Goal: Task Accomplishment & Management: Complete application form

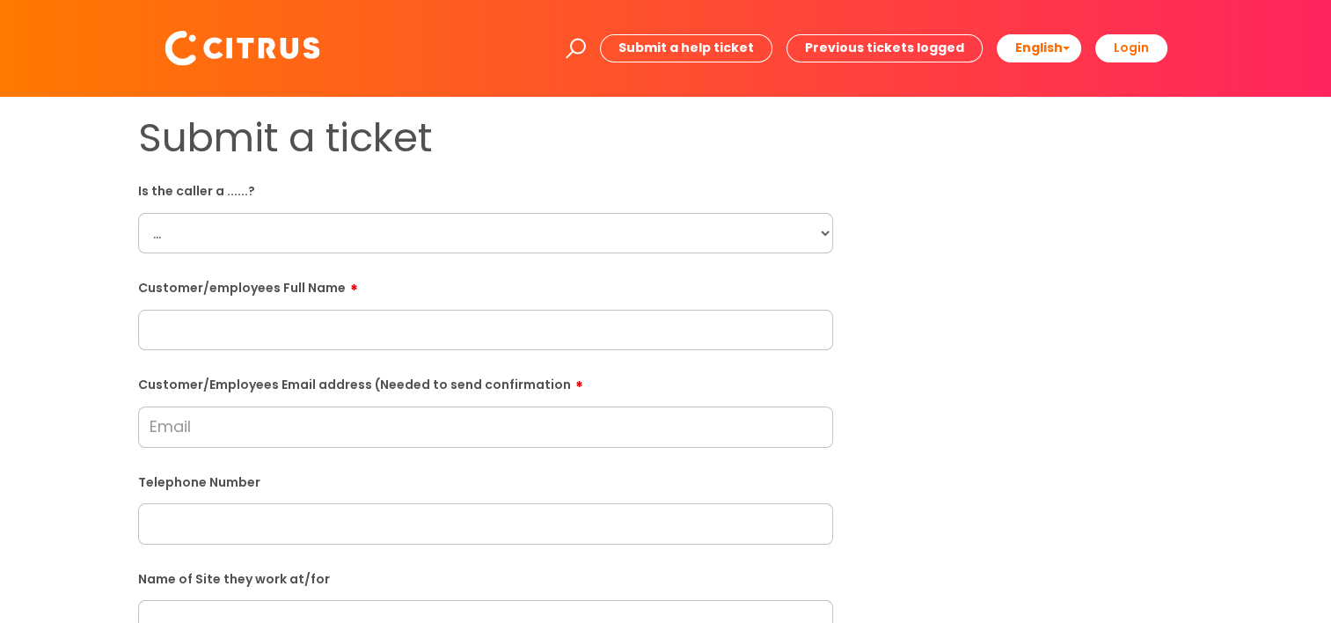
click at [398, 227] on select "... Citrus Customer Citrus Employee [DEMOGRAPHIC_DATA] Supplier" at bounding box center [485, 233] width 695 height 40
select select "Citrus Employee"
click at [138, 213] on select "... Citrus Customer Citrus Employee [DEMOGRAPHIC_DATA] Supplier" at bounding box center [485, 233] width 695 height 40
click at [222, 341] on input "text" at bounding box center [485, 330] width 695 height 40
paste input "[PERSON_NAME]"
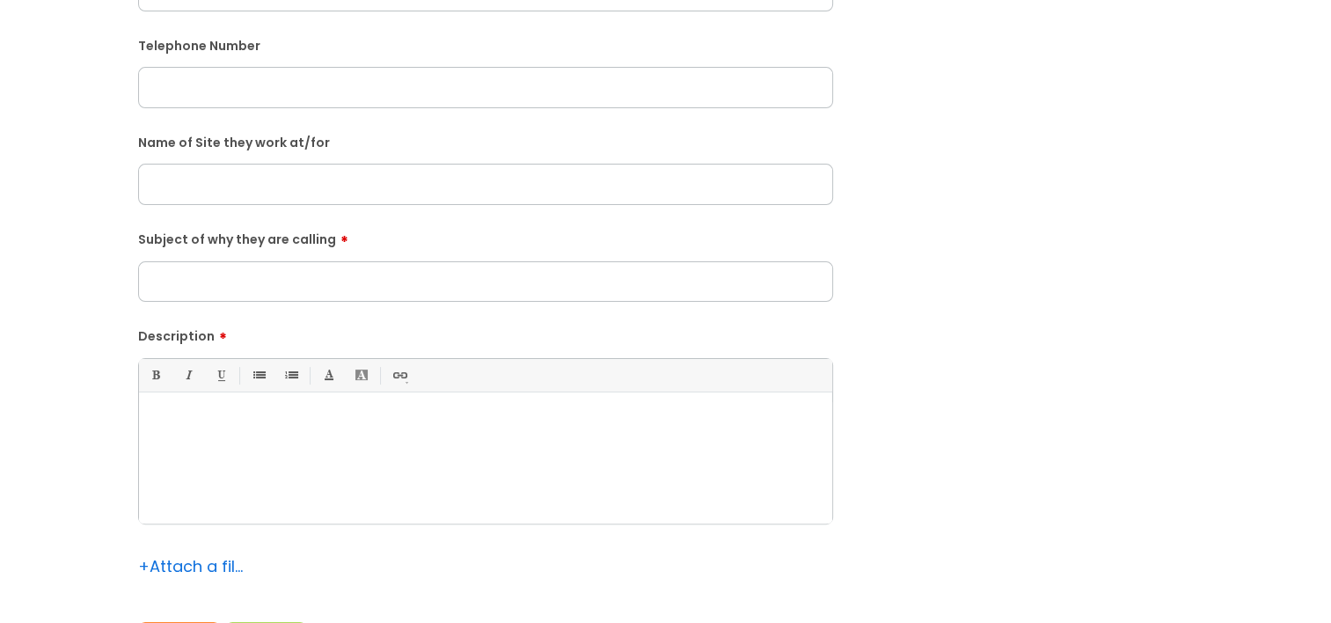
scroll to position [440, 0]
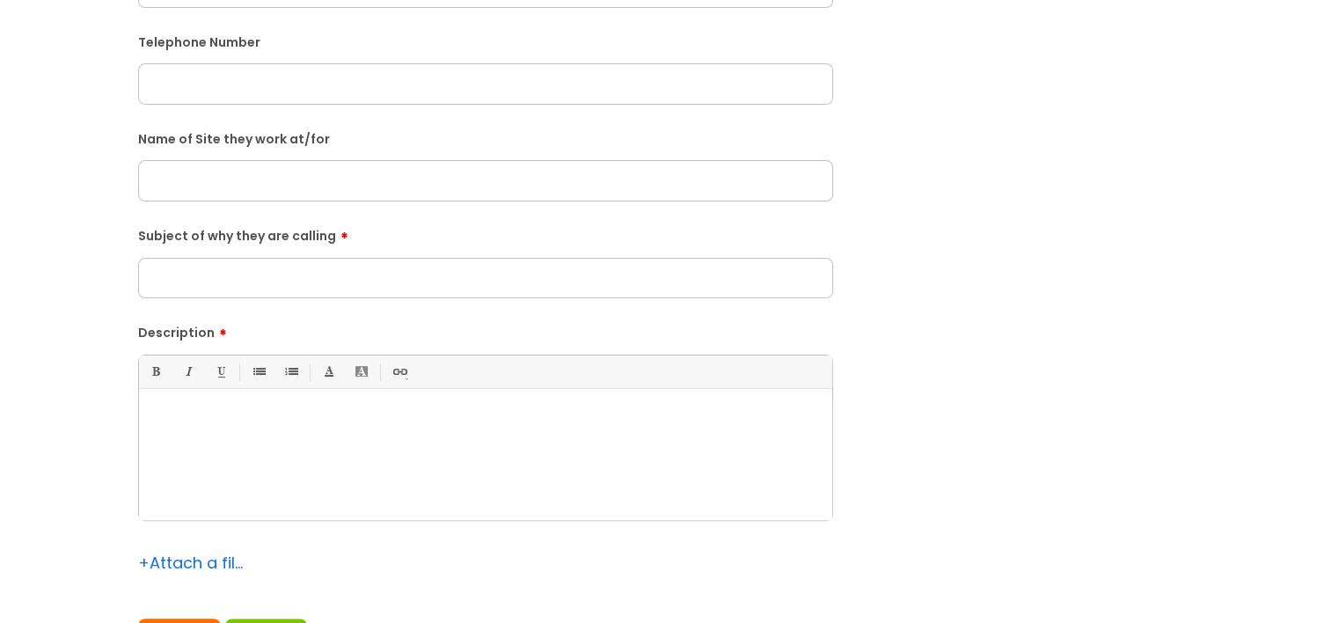
type input "[PERSON_NAME]"
click at [212, 278] on input "Subject of why they are calling" at bounding box center [485, 278] width 695 height 40
click at [182, 282] on input "Porrtal" at bounding box center [485, 278] width 695 height 40
type input "Portal"
click at [209, 420] on p at bounding box center [485, 420] width 667 height 16
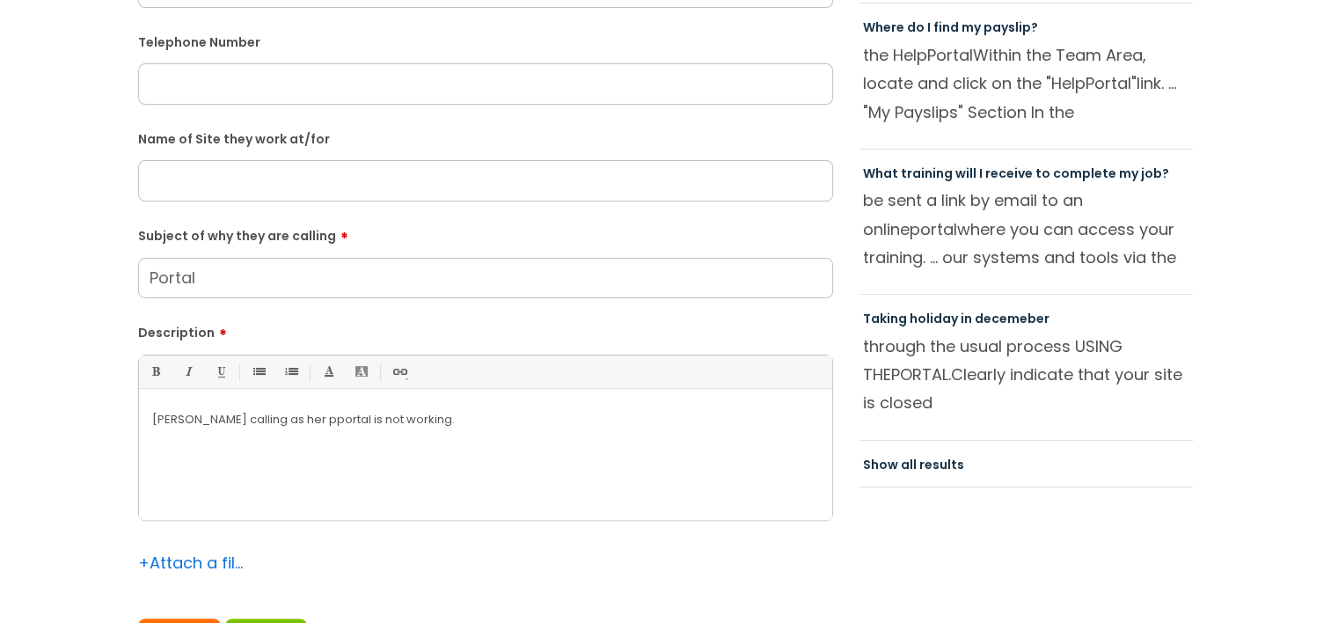
click at [172, 420] on p "[PERSON_NAME] calling as her pportal is not working." at bounding box center [485, 420] width 667 height 16
click at [453, 425] on p "She is calling as her portal is not working." at bounding box center [485, 420] width 667 height 16
drag, startPoint x: 471, startPoint y: 439, endPoint x: 228, endPoint y: 436, distance: 242.8
click at [228, 436] on div "She is calling as her portal is not working." at bounding box center [485, 459] width 693 height 121
copy p "as her portal is not working."
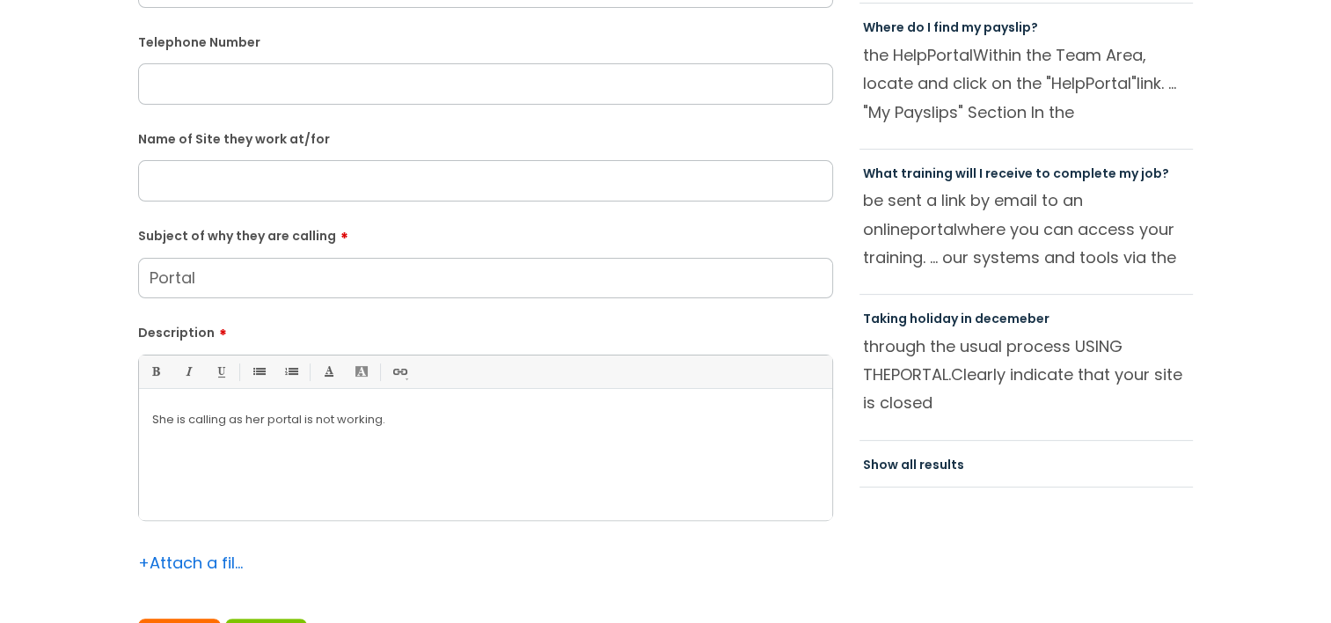
click at [598, 440] on div "She is calling as her portal is not working." at bounding box center [485, 459] width 693 height 121
click at [563, 422] on p "She is calling as her portal is not working. She would like to place an [PERSON…" at bounding box center [485, 420] width 667 height 16
click at [222, 192] on input "text" at bounding box center [485, 180] width 695 height 40
type input "G"
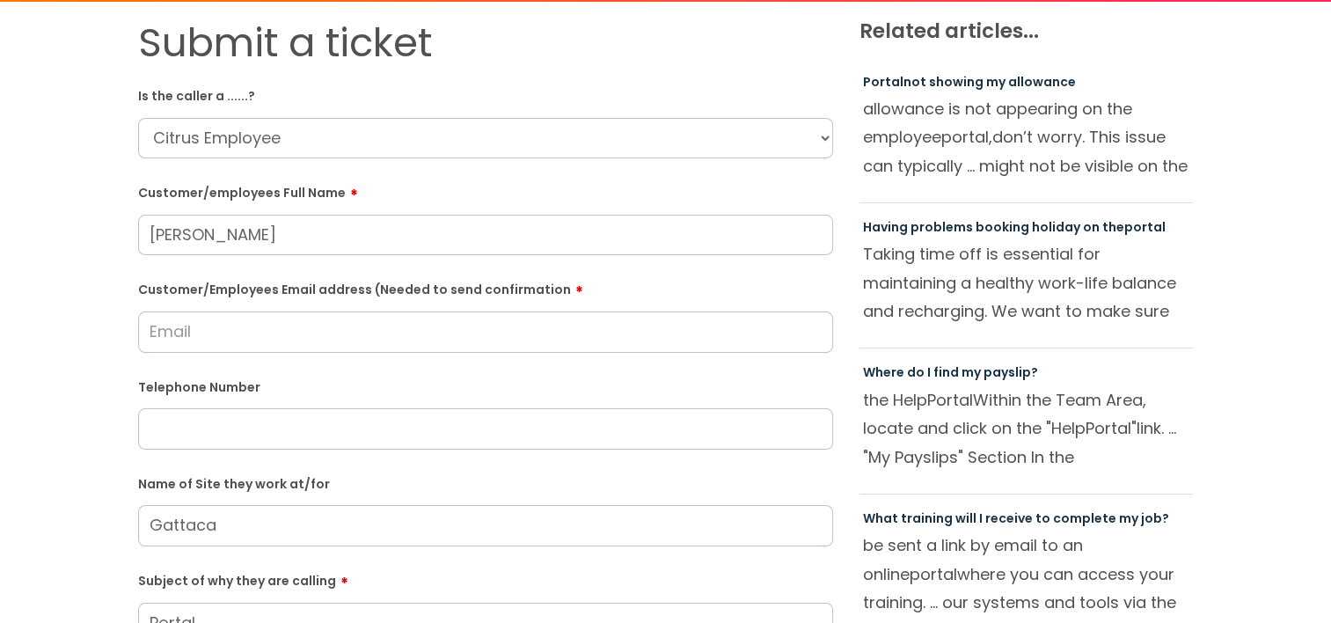
scroll to position [88, 0]
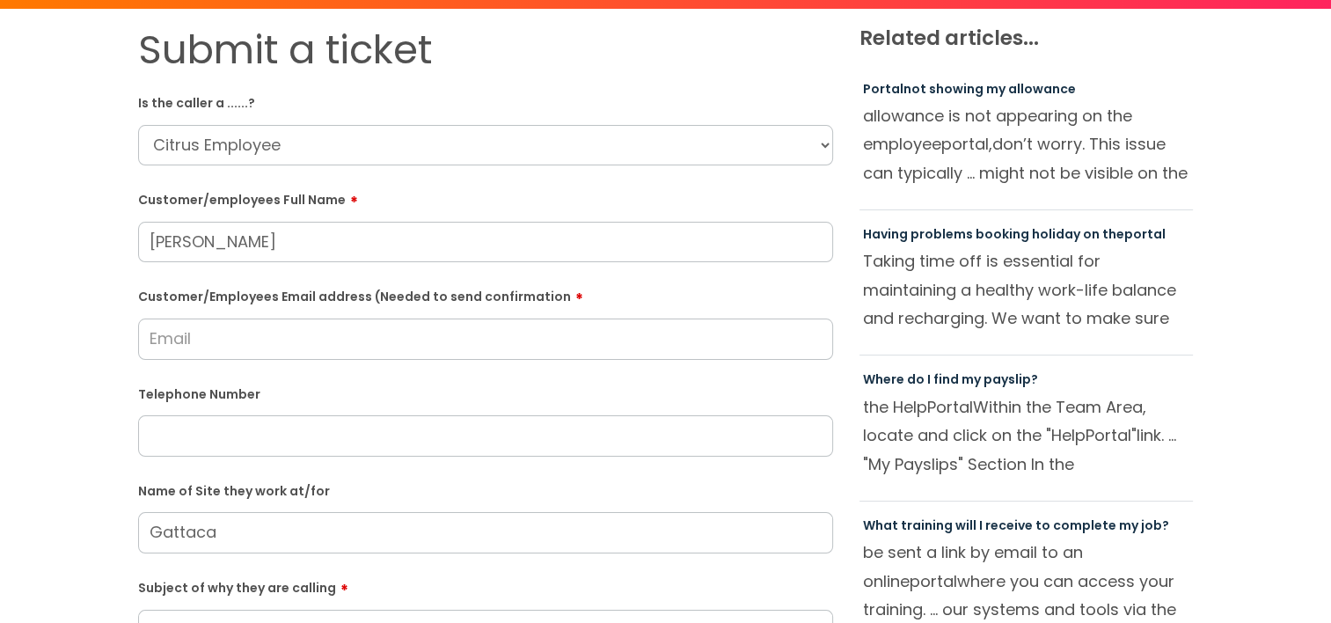
type input "Gattaca"
click at [197, 350] on input "Customer/Employees Email address (Needed to send confirmation" at bounding box center [485, 338] width 695 height 40
click at [197, 346] on input "Customer/Employees Email address (Needed to send confirmation" at bounding box center [485, 338] width 695 height 40
click at [306, 351] on input "Customer/Employees Email address (Needed to send confirmation" at bounding box center [485, 338] width 695 height 40
click at [296, 343] on input "Customer/Employees Email address (Needed to send confirmation" at bounding box center [485, 338] width 695 height 40
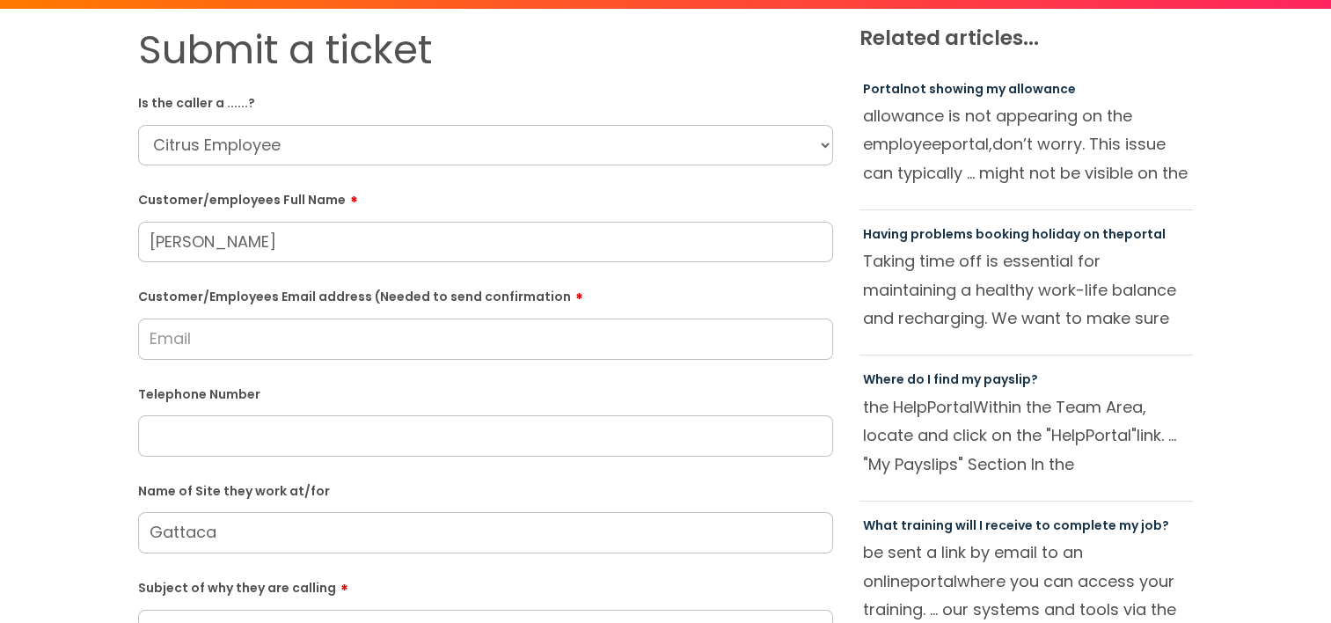
click at [296, 343] on input "Customer/Employees Email address (Needed to send confirmation" at bounding box center [485, 338] width 695 height 40
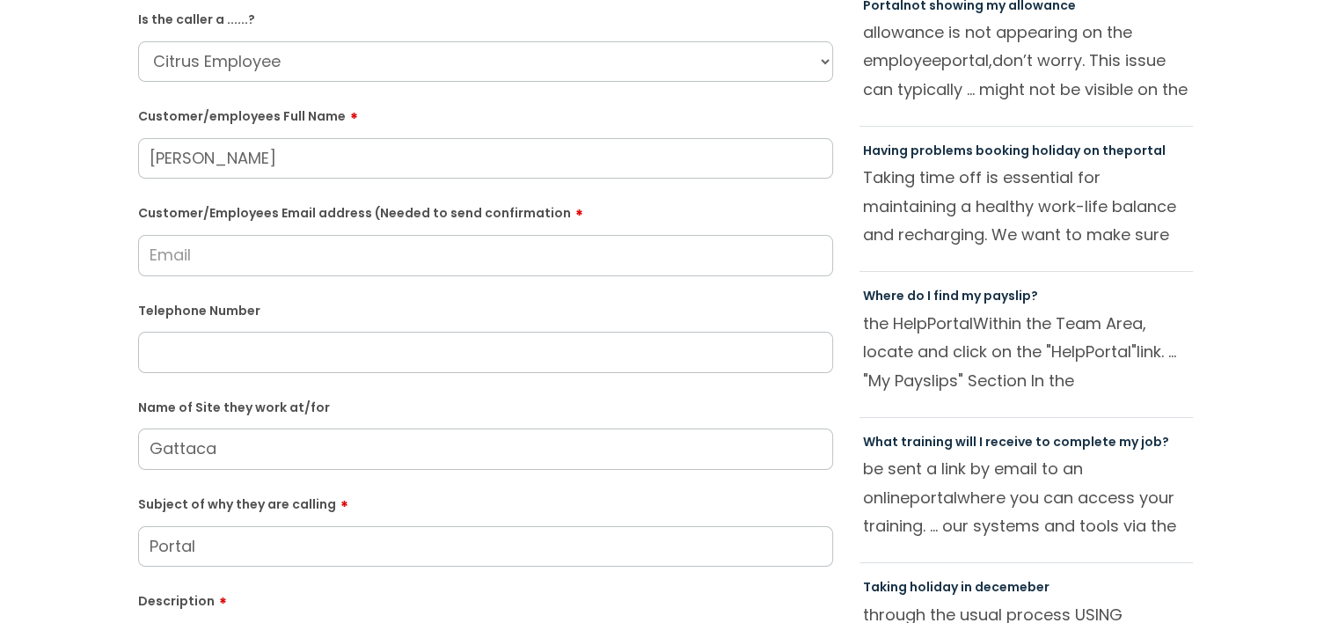
scroll to position [352, 0]
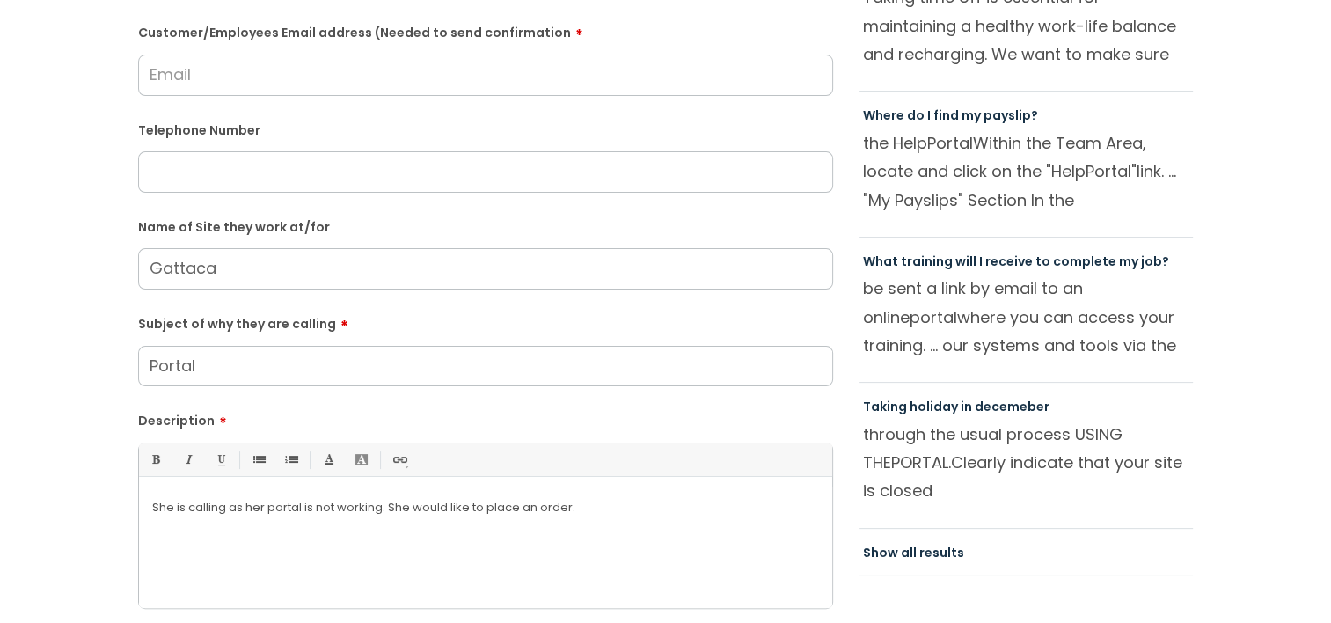
click at [298, 82] on input "Customer/Employees Email address (Needed to send confirmation" at bounding box center [485, 75] width 695 height 40
click at [285, 79] on input "Customer/Employees Email address (Needed to send confirmation" at bounding box center [485, 75] width 695 height 40
type input "[EMAIL_ADDRESS][DOMAIN_NAME]"
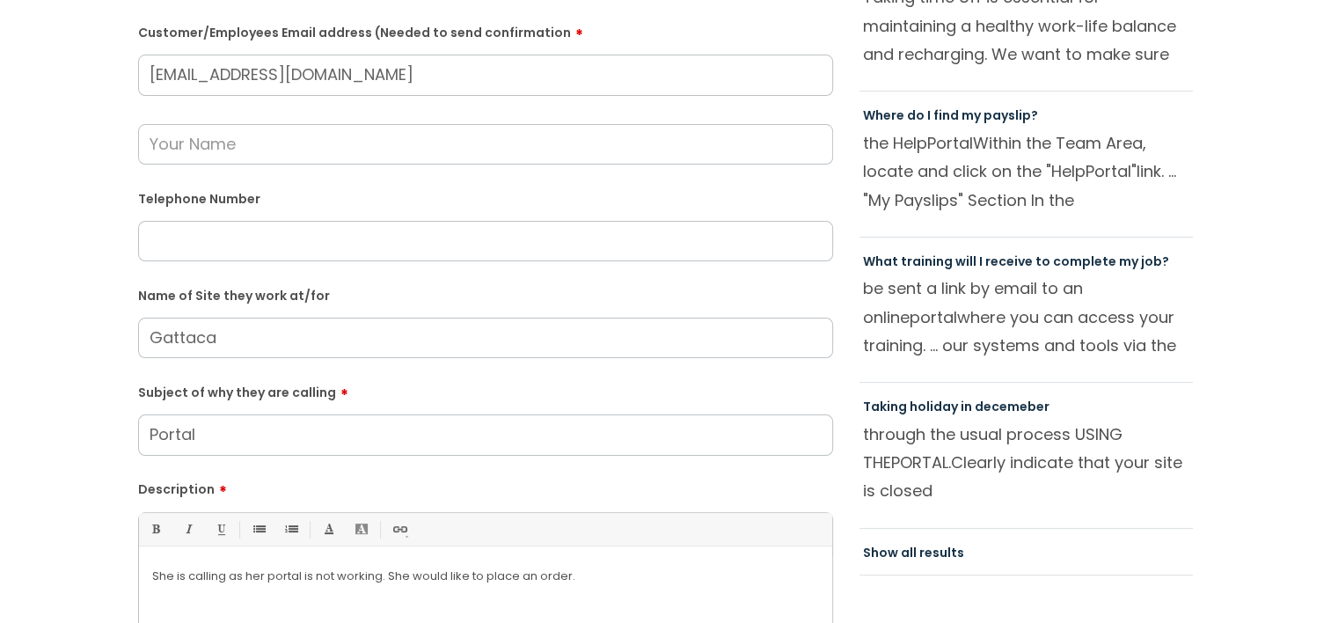
click at [317, 244] on input "text" at bounding box center [485, 241] width 695 height 40
paste input "07905114227"
type input "07905114227"
click at [249, 151] on input "text" at bounding box center [485, 144] width 695 height 40
type input ","
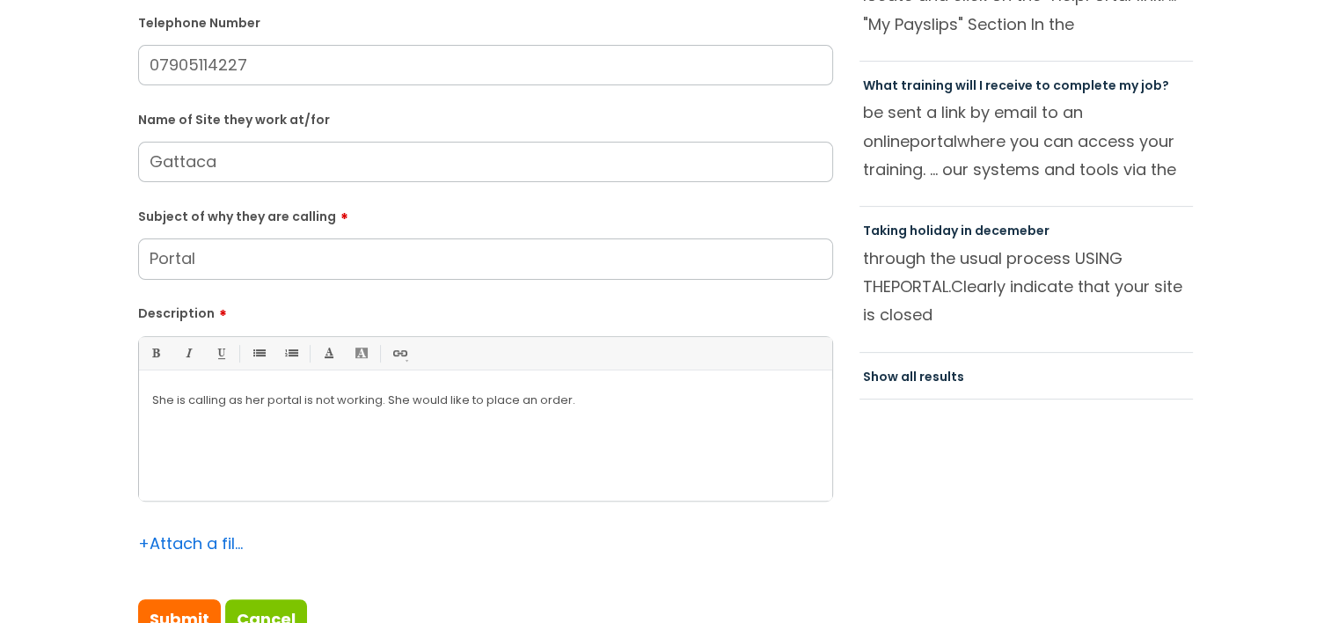
scroll to position [440, 0]
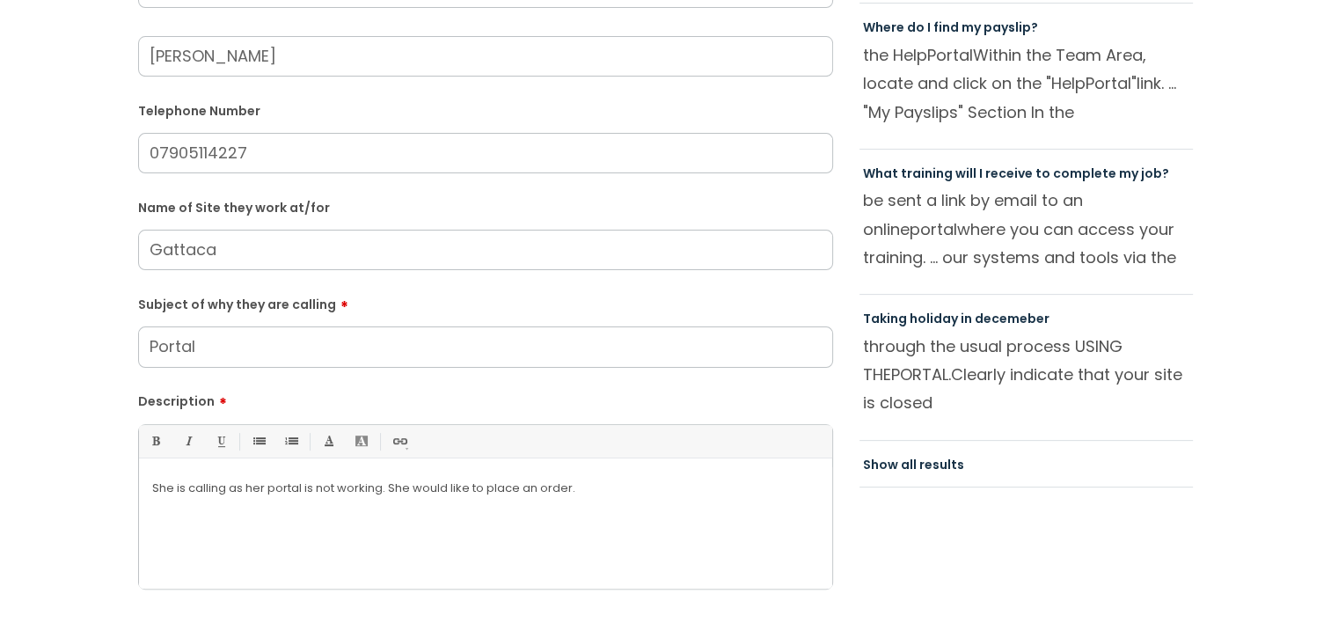
type input "[PERSON_NAME]"
click at [594, 500] on div "She is calling as her portal is not working. She would like to place an order ." at bounding box center [485, 527] width 693 height 121
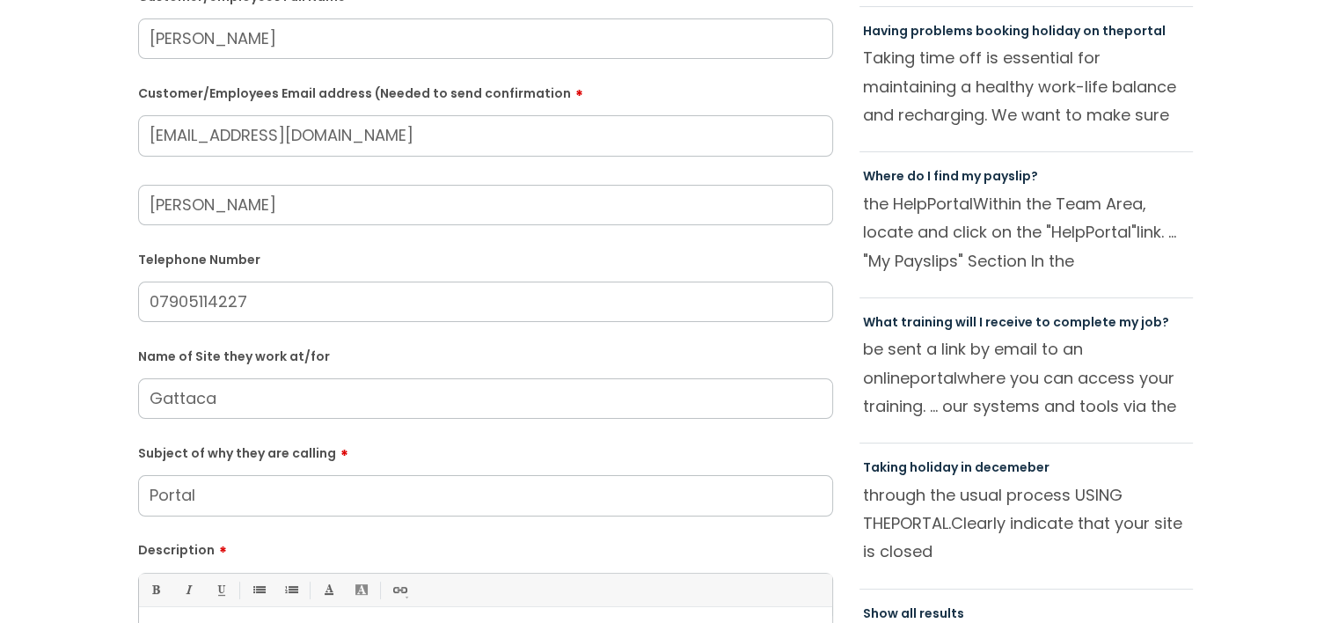
scroll to position [264, 0]
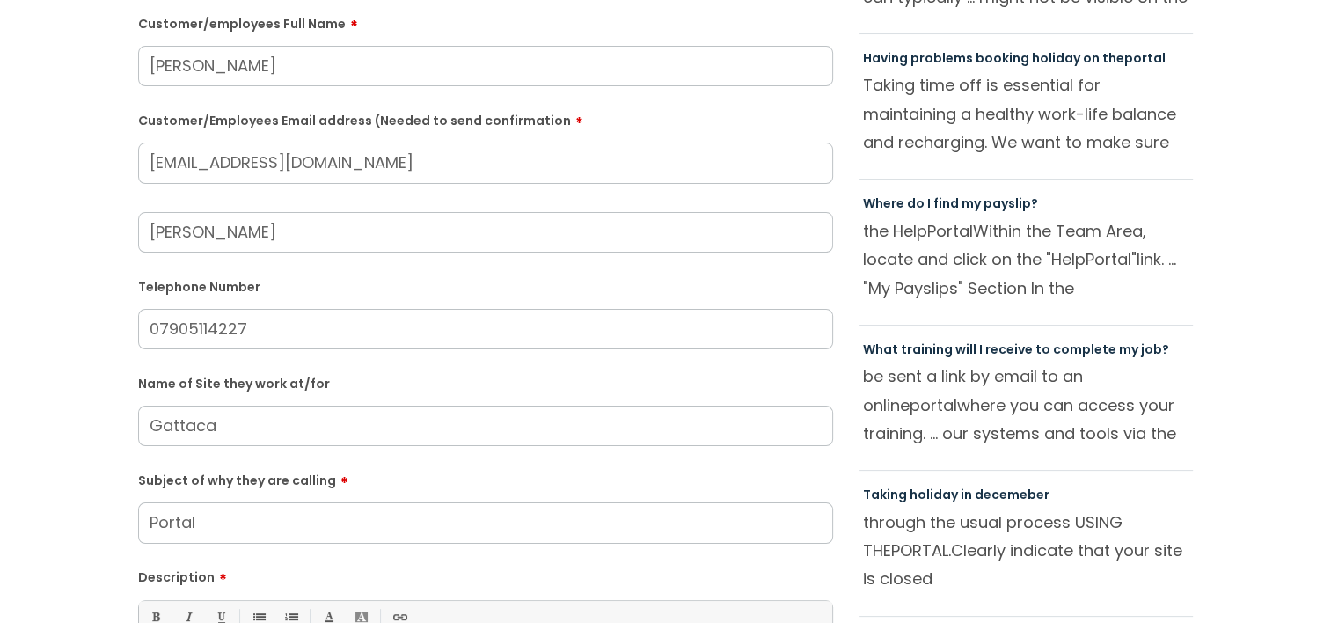
drag, startPoint x: 355, startPoint y: 173, endPoint x: -25, endPoint y: 173, distance: 380.0
click at [0, 173] on html "Enter your search term here... Search Submit a help ticket Previous tickets log…" at bounding box center [665, 47] width 1331 height 623
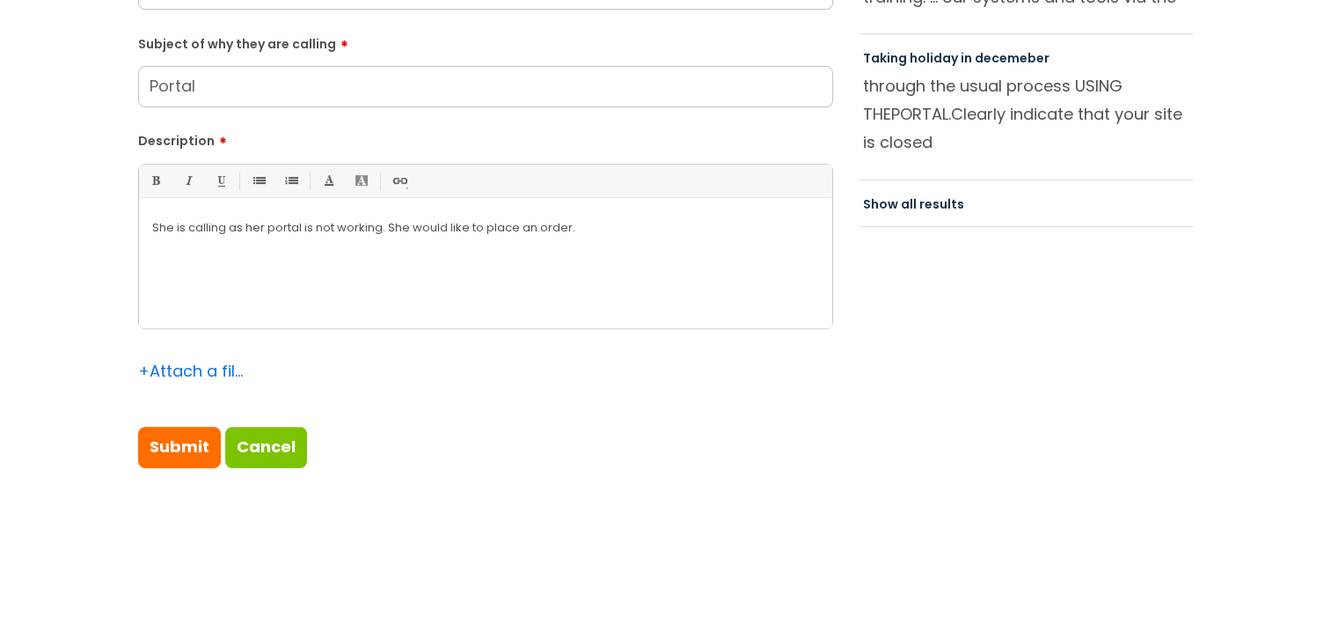
scroll to position [792, 0]
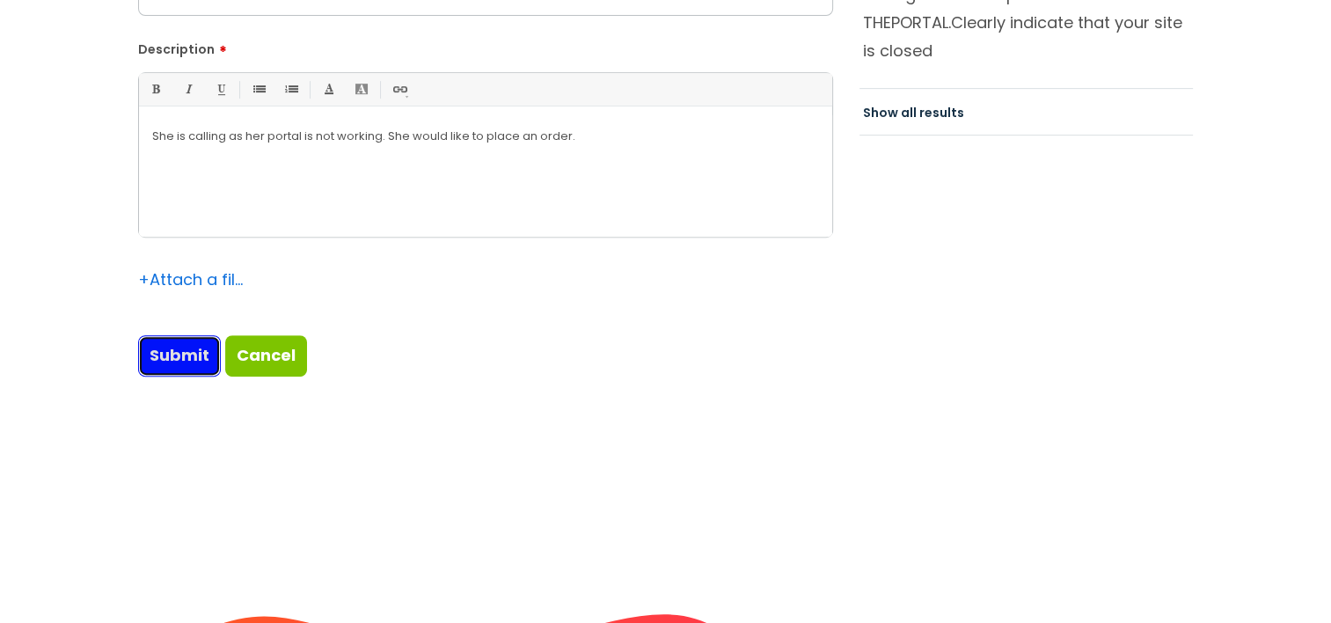
click at [183, 362] on input "Submit" at bounding box center [179, 355] width 83 height 40
type input "Please Wait..."
